Goal: Information Seeking & Learning: Learn about a topic

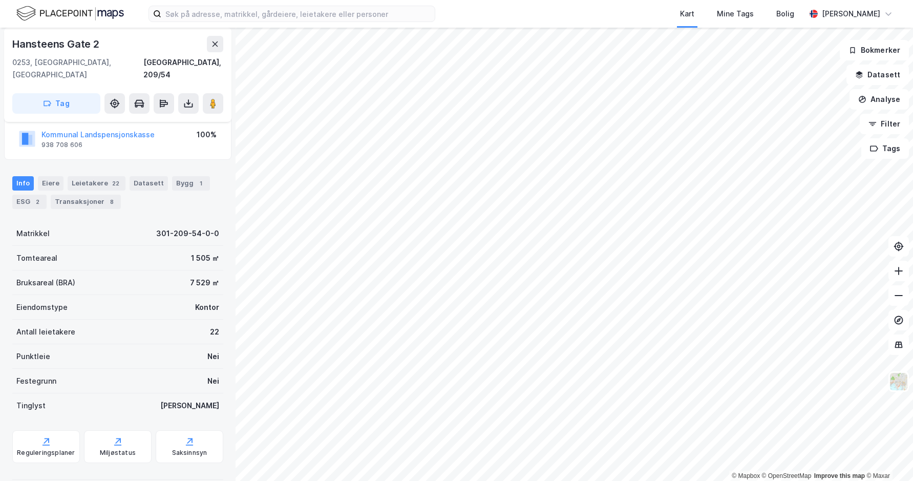
scroll to position [77, 0]
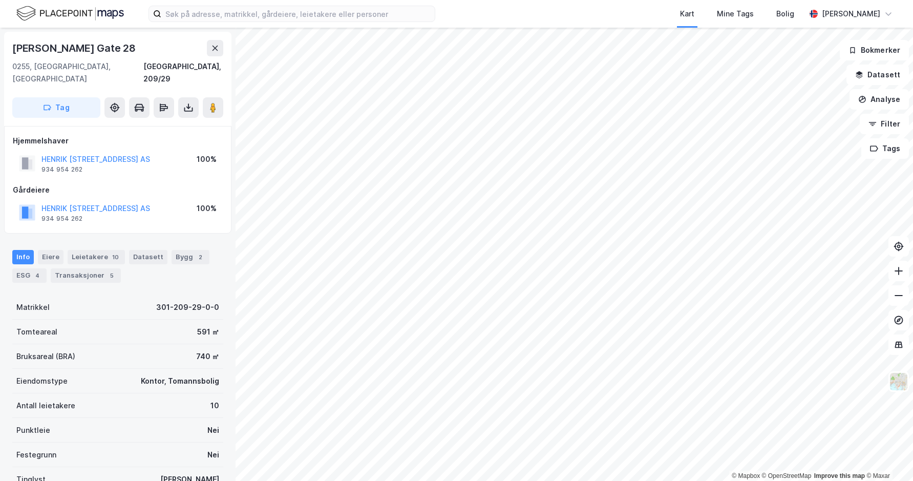
scroll to position [2, 0]
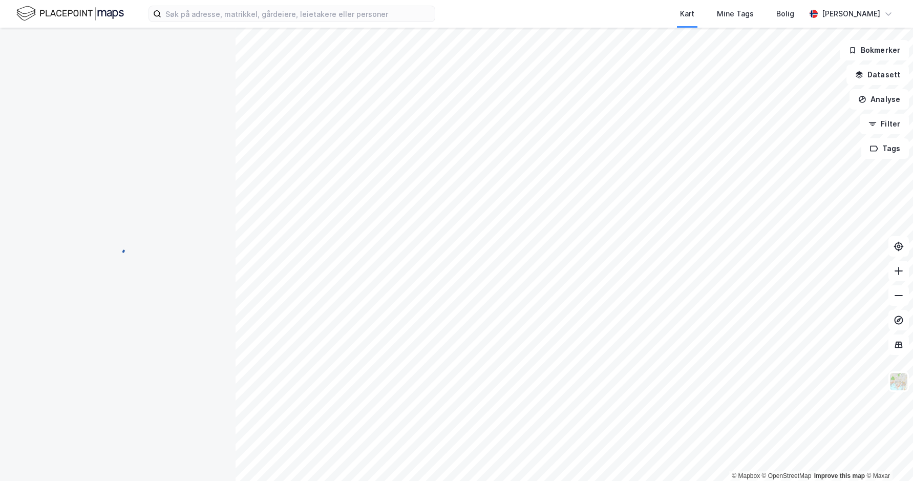
scroll to position [2, 0]
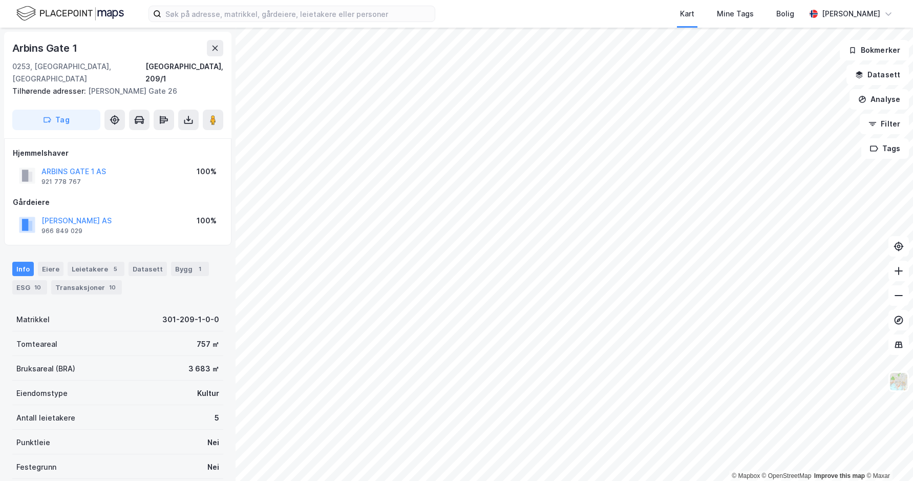
scroll to position [2, 0]
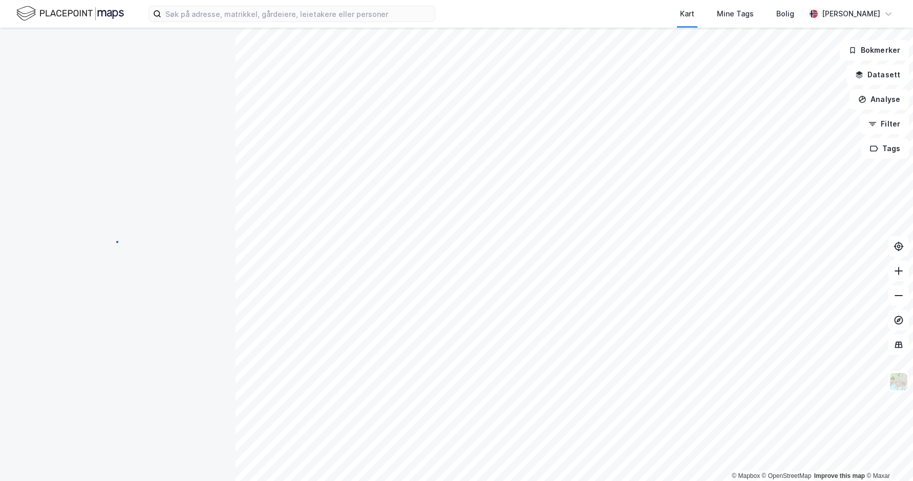
scroll to position [2, 0]
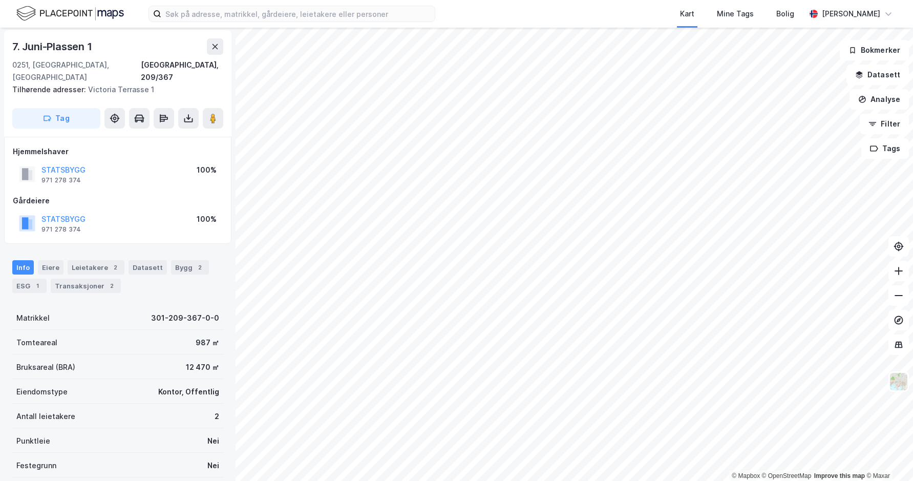
scroll to position [2, 0]
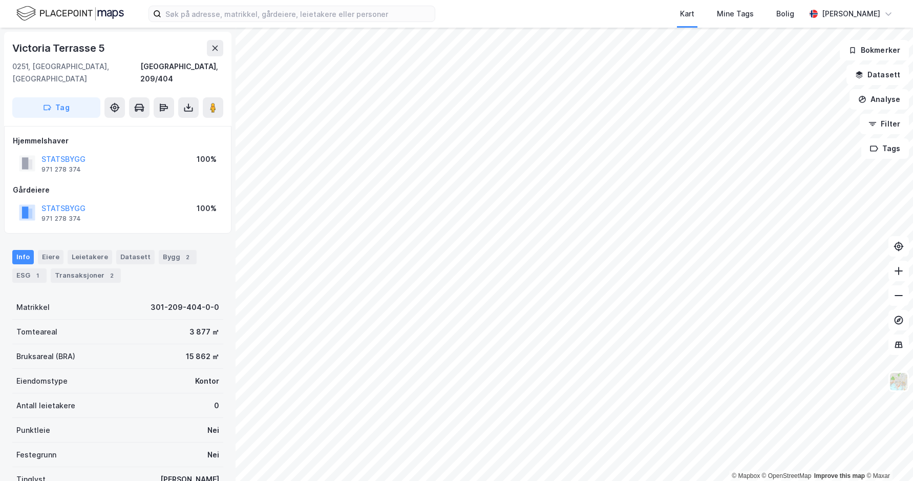
scroll to position [4, 0]
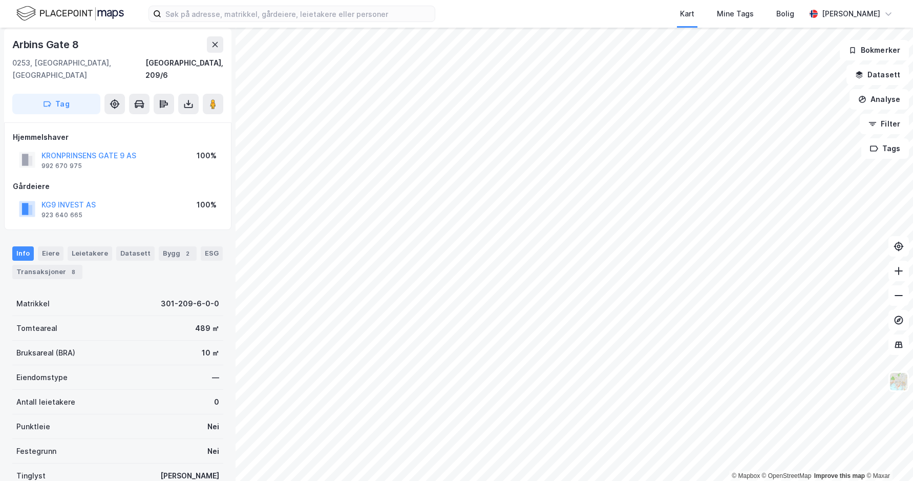
scroll to position [4, 0]
click at [0, 0] on button "KG9 INVEST AS" at bounding box center [0, 0] width 0 height 0
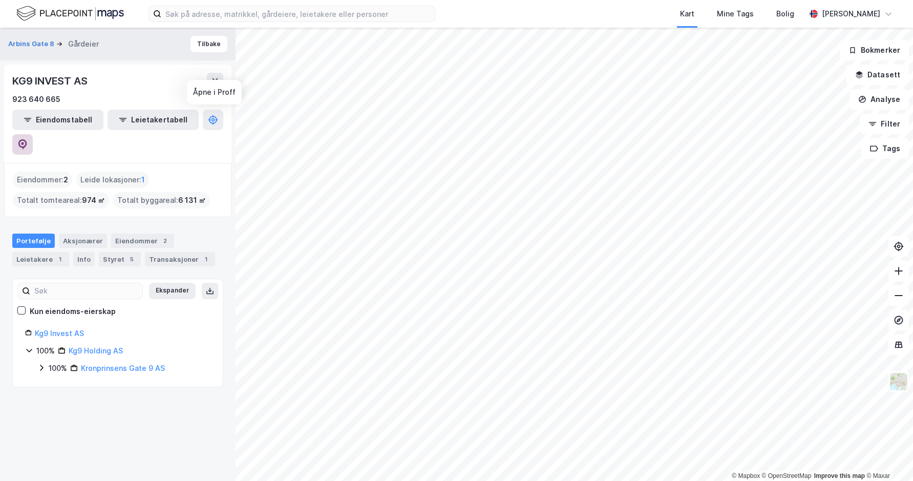
click at [33, 134] on button at bounding box center [22, 144] width 20 height 20
